Goal: Information Seeking & Learning: Learn about a topic

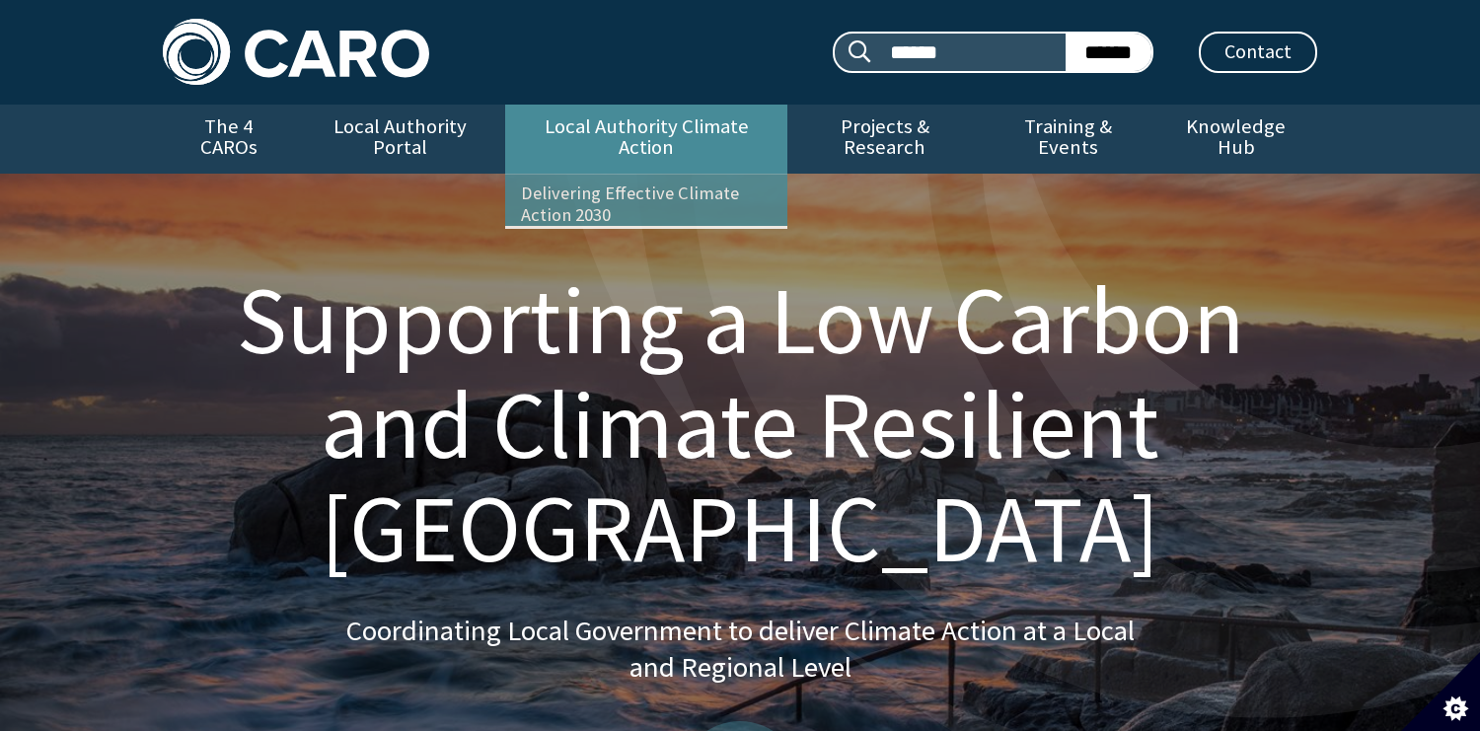
click at [590, 133] on link "Local Authority Climate Action" at bounding box center [645, 139] width 281 height 69
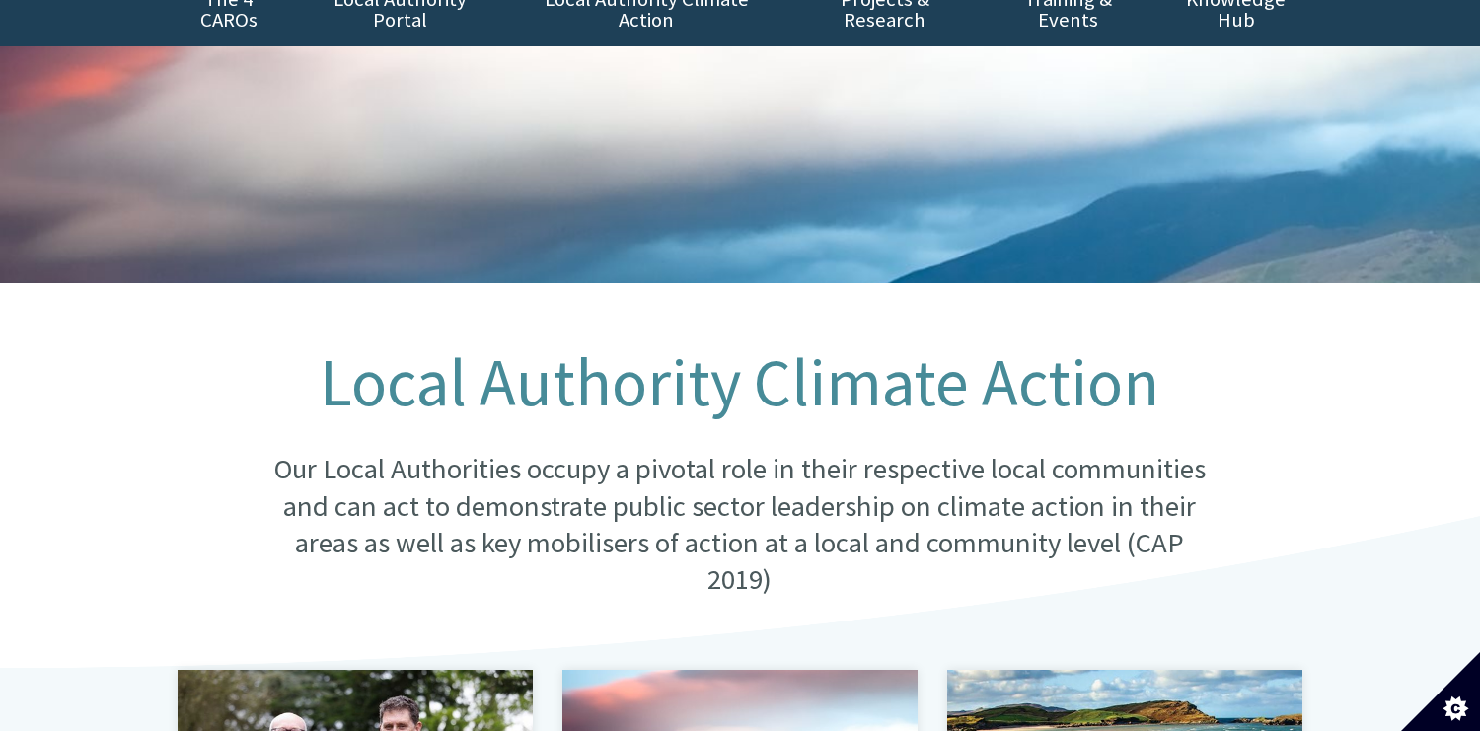
scroll to position [395, 0]
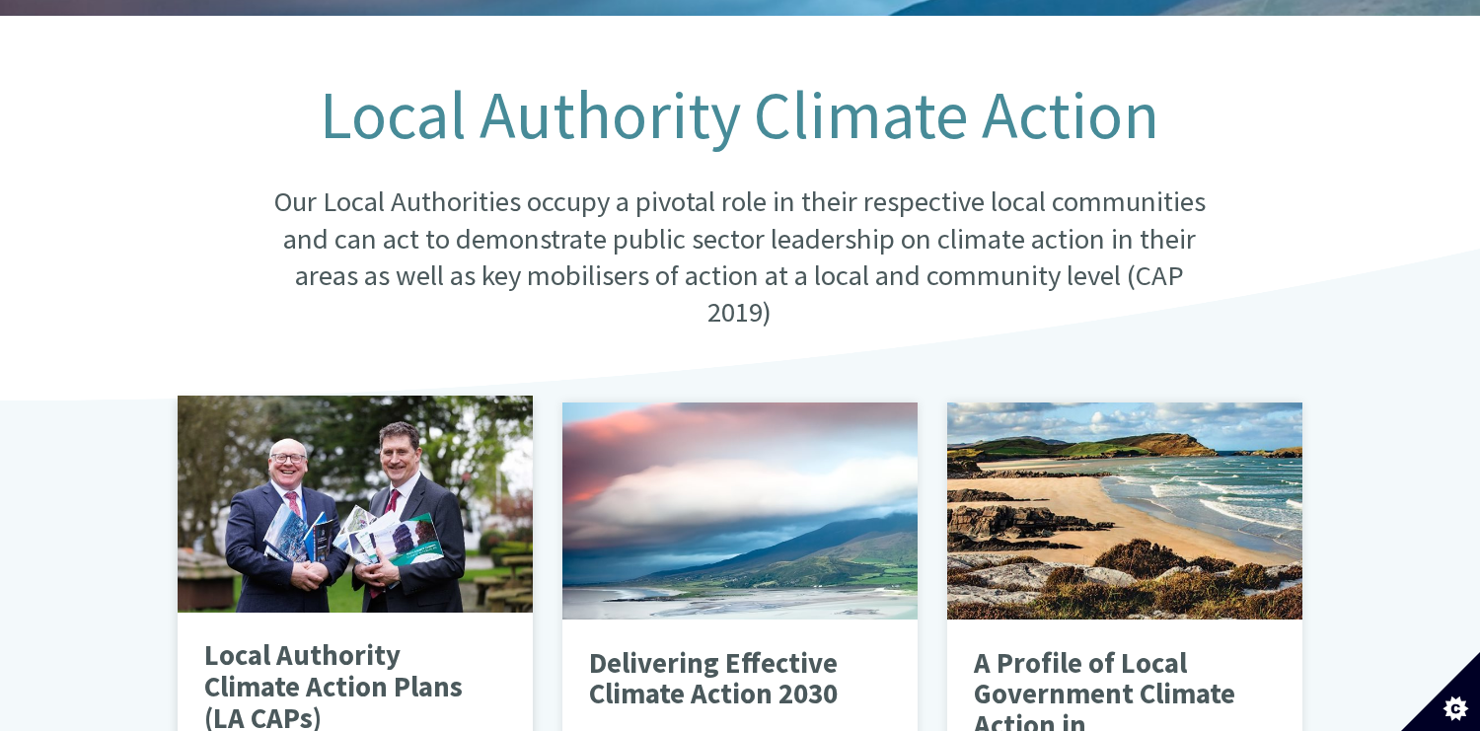
click at [293, 532] on div at bounding box center [355, 504] width 355 height 217
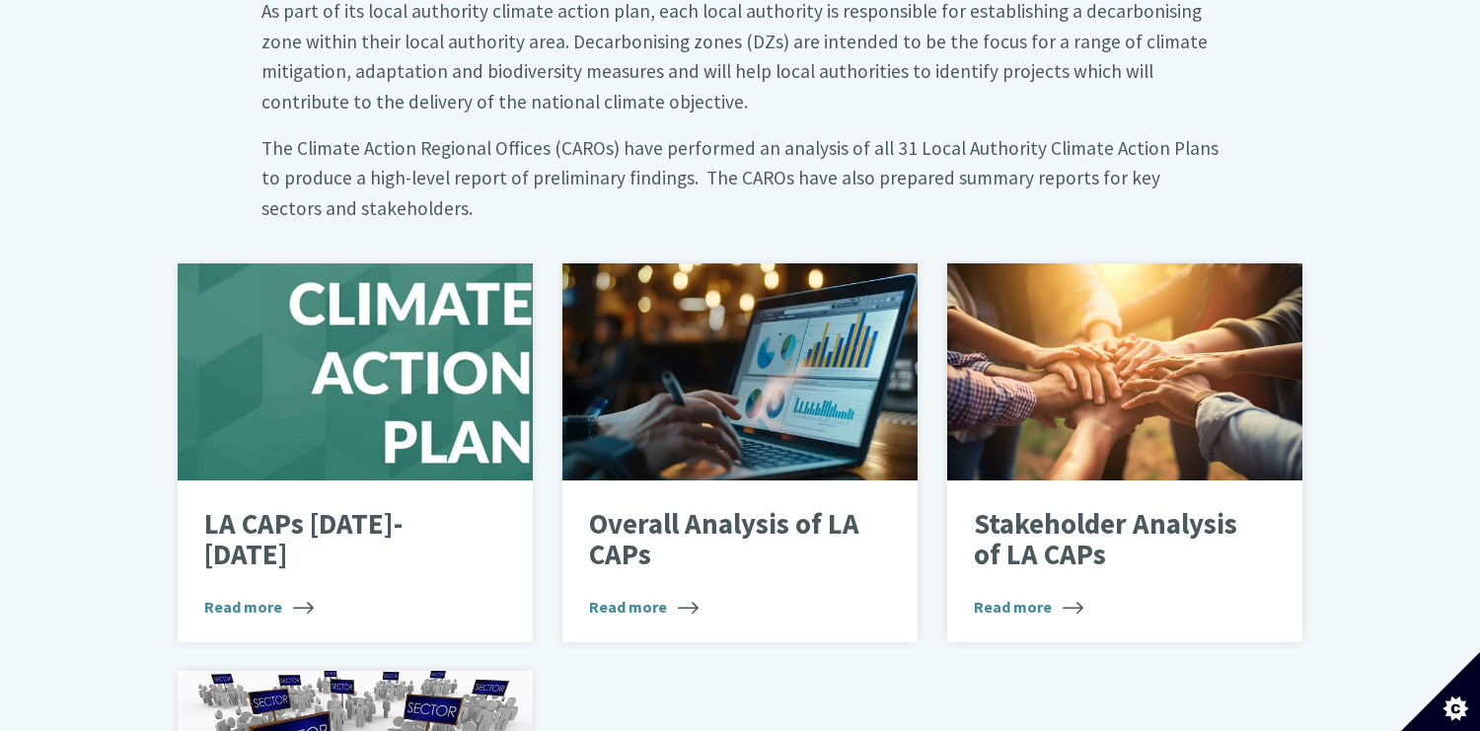
scroll to position [1085, 0]
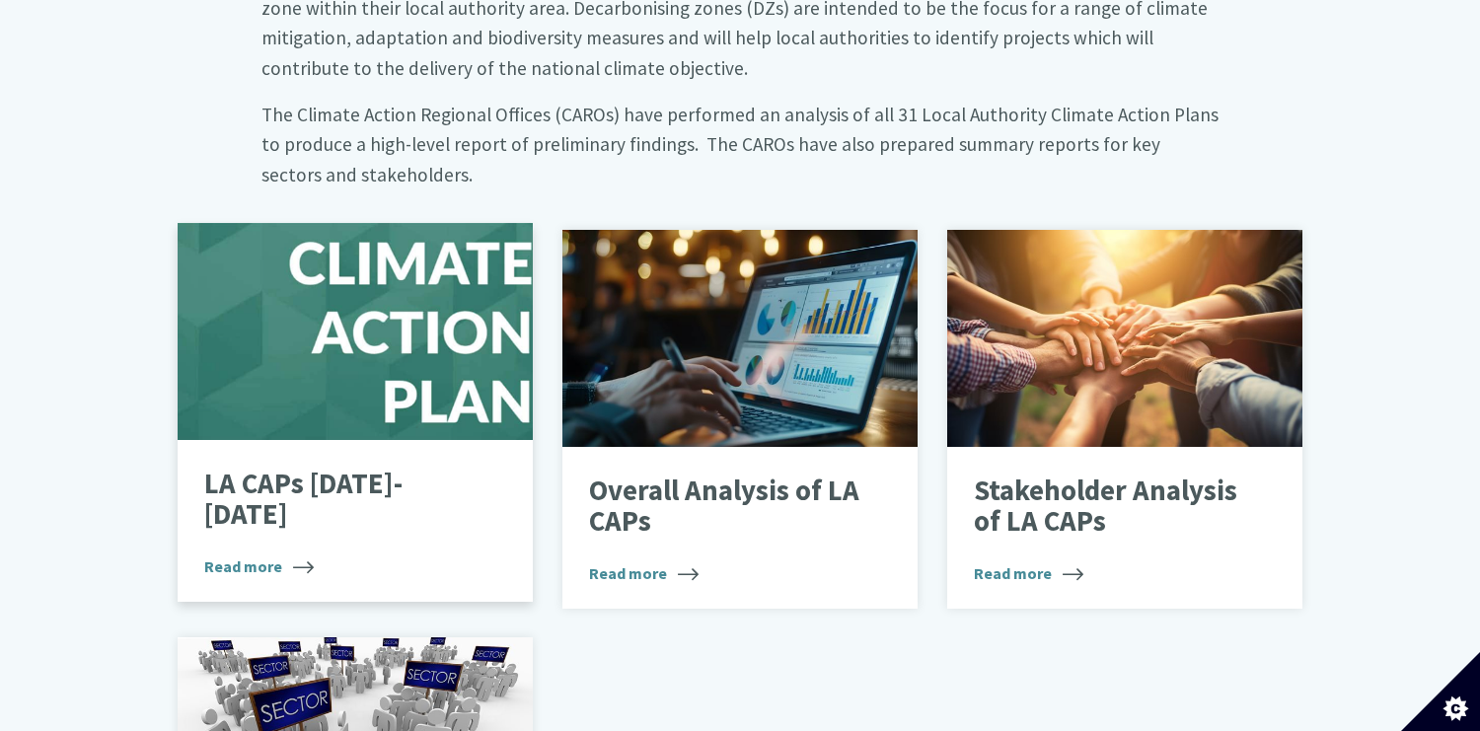
click at [331, 351] on div at bounding box center [355, 331] width 355 height 217
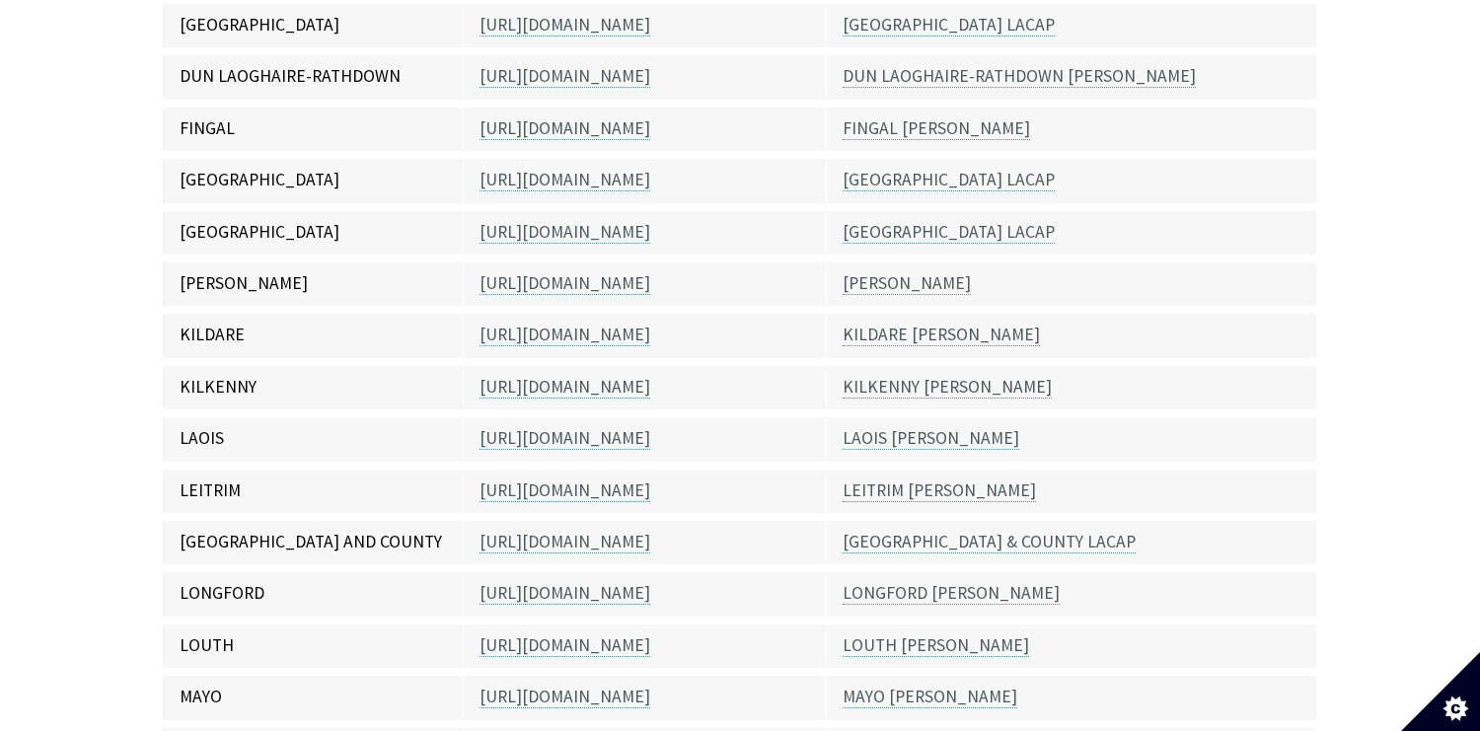
scroll to position [987, 0]
